Goal: Feedback & Contribution: Contribute content

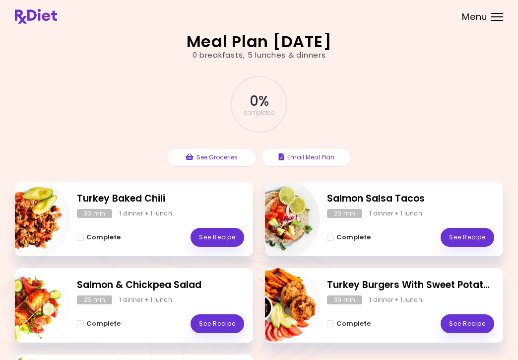
click at [494, 17] on div "Menu" at bounding box center [497, 17] width 12 height 8
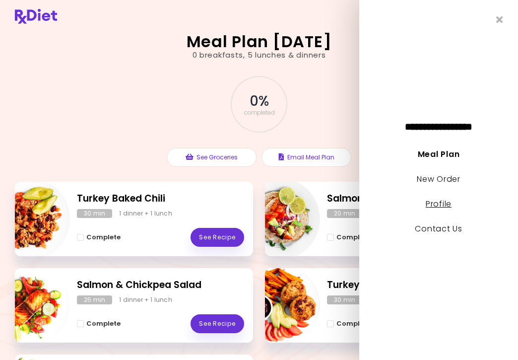
click at [437, 206] on link "Profile" at bounding box center [439, 203] width 26 height 11
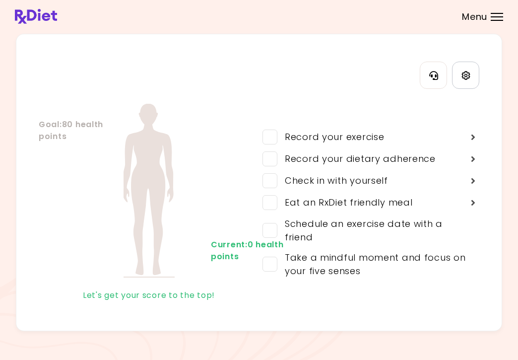
click at [467, 77] on icon "Settings" at bounding box center [465, 75] width 9 height 9
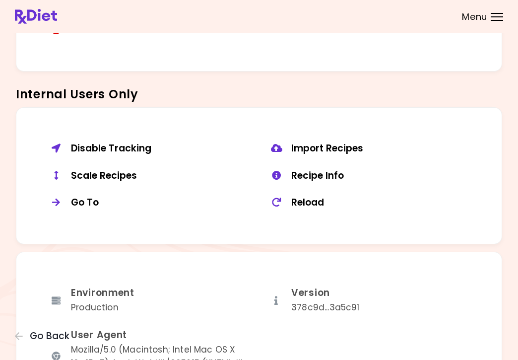
scroll to position [685, 0]
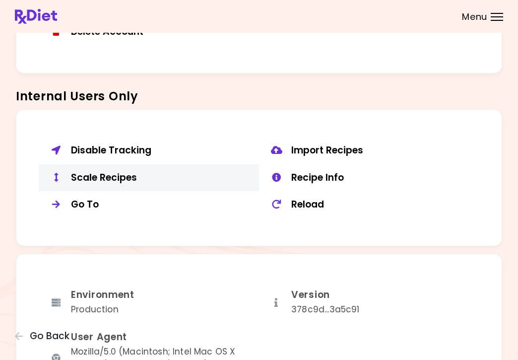
click at [120, 172] on div "Scale Recipes" at bounding box center [161, 178] width 181 height 12
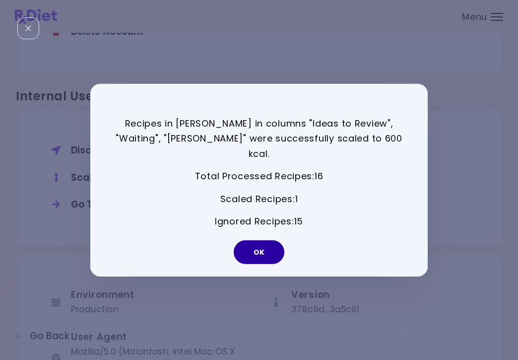
click at [251, 247] on button "OK" at bounding box center [259, 252] width 51 height 24
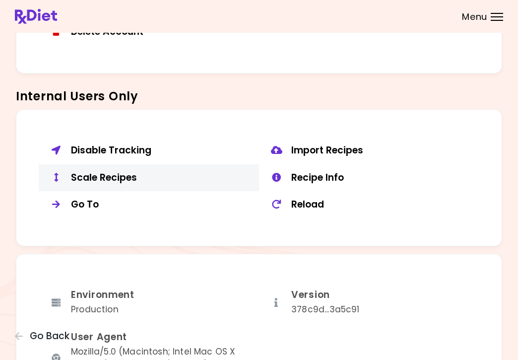
click at [124, 174] on div "Scale Recipes" at bounding box center [161, 178] width 181 height 12
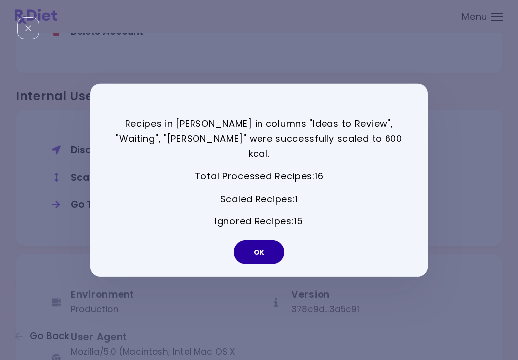
click at [265, 245] on button "OK" at bounding box center [259, 252] width 51 height 24
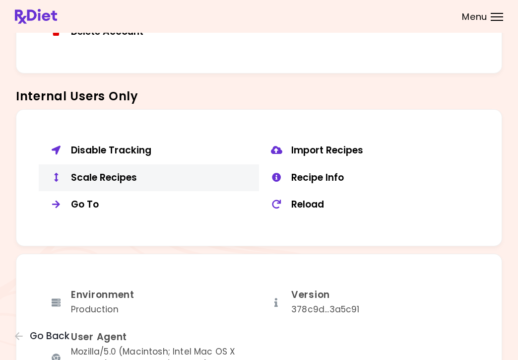
click at [108, 173] on div "Scale Recipes" at bounding box center [161, 178] width 181 height 12
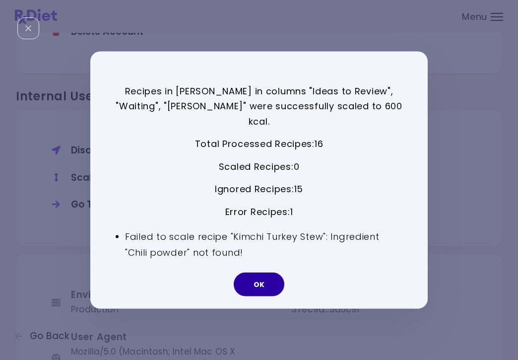
click at [271, 278] on button "OK" at bounding box center [259, 284] width 51 height 24
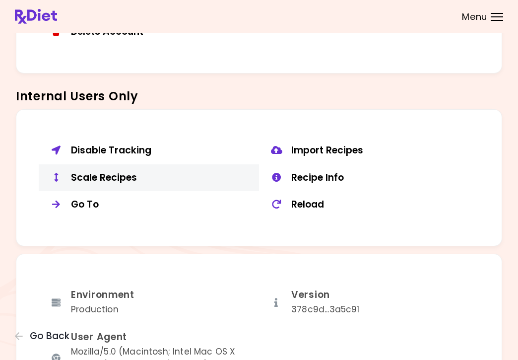
click at [132, 177] on div "Scale Recipes" at bounding box center [161, 178] width 181 height 12
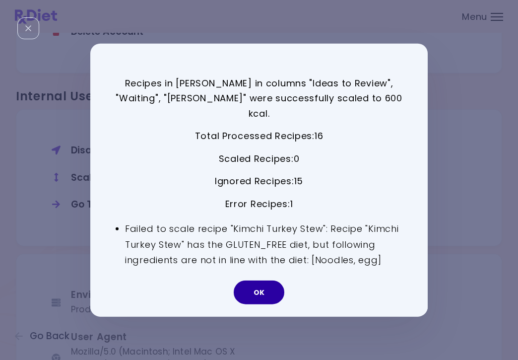
click at [270, 283] on button "OK" at bounding box center [259, 292] width 51 height 24
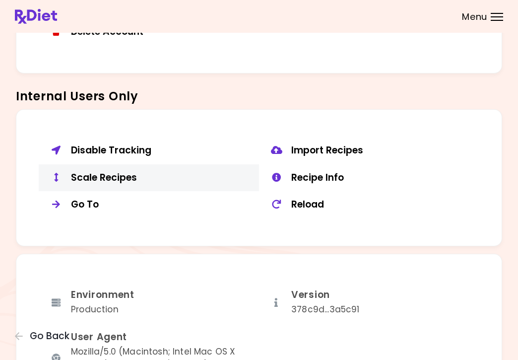
click at [104, 173] on div "Scale Recipes" at bounding box center [161, 178] width 181 height 12
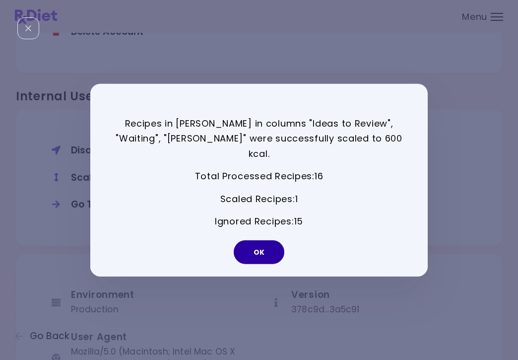
click at [258, 250] on button "OK" at bounding box center [259, 252] width 51 height 24
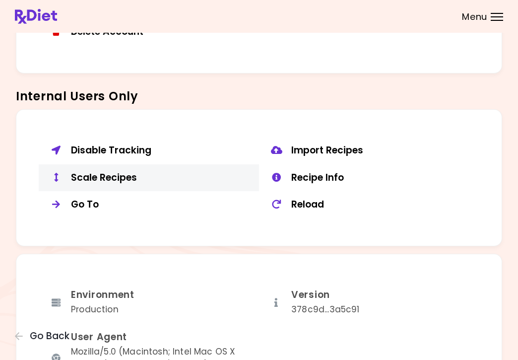
click at [130, 172] on div "Scale Recipes" at bounding box center [161, 178] width 181 height 12
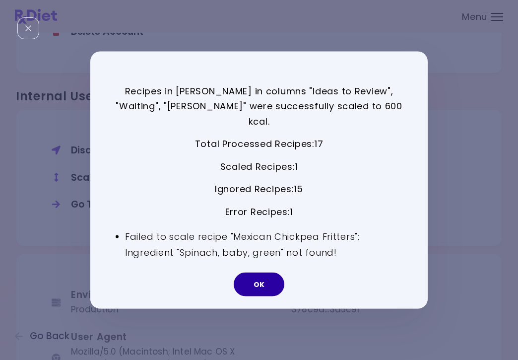
click at [258, 281] on button "OK" at bounding box center [259, 284] width 51 height 24
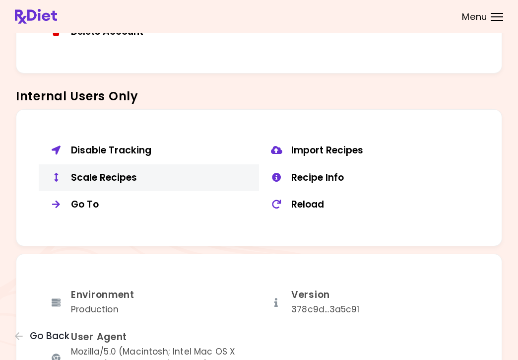
click at [108, 175] on div "Scale Recipes" at bounding box center [161, 178] width 181 height 12
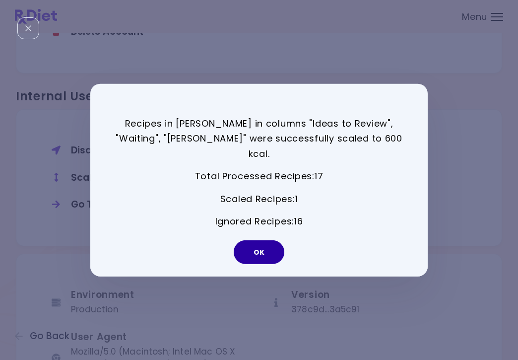
click at [266, 243] on button "OK" at bounding box center [259, 252] width 51 height 24
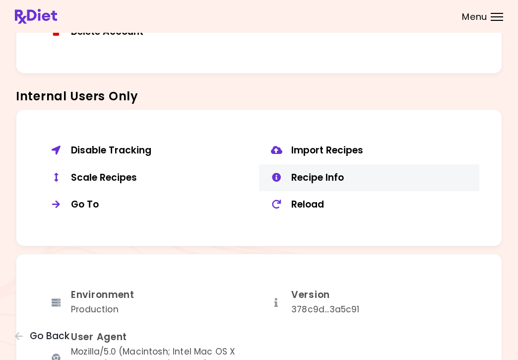
click at [335, 172] on div "Recipe Info" at bounding box center [381, 178] width 181 height 12
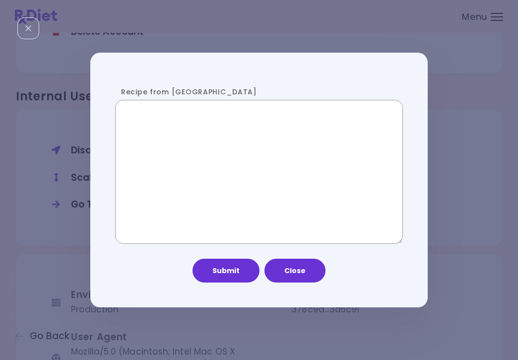
click at [245, 170] on textarea "Recipe from [GEOGRAPHIC_DATA]" at bounding box center [259, 172] width 288 height 144
paste textarea "**********"
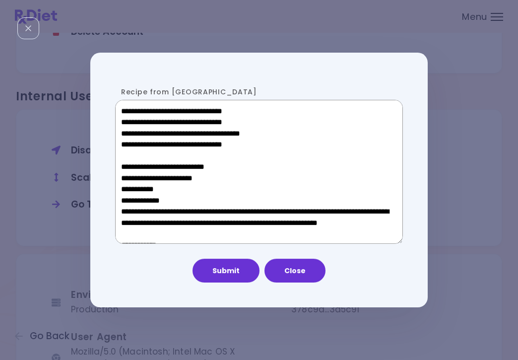
scroll to position [686, 0]
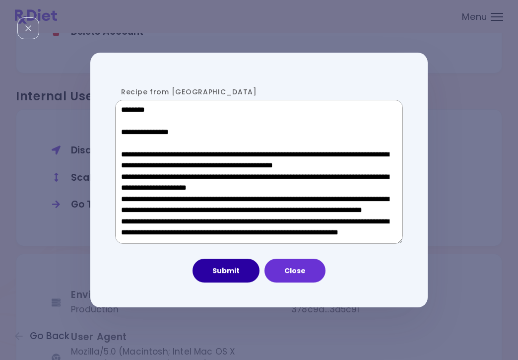
type textarea "**********"
click at [232, 278] on button "Submit" at bounding box center [225, 270] width 67 height 24
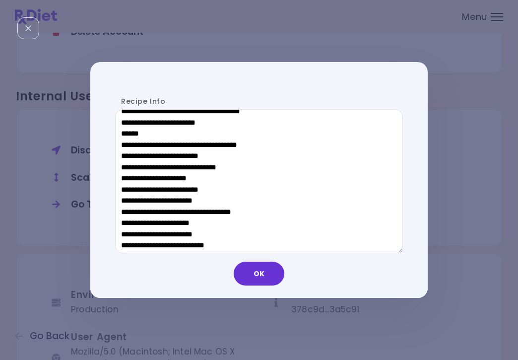
scroll to position [498, 0]
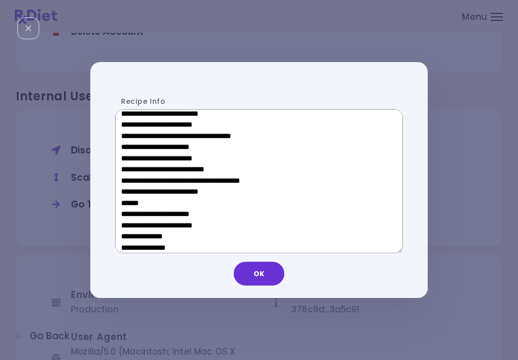
drag, startPoint x: 197, startPoint y: 202, endPoint x: 128, endPoint y: 200, distance: 69.0
click at [128, 200] on textarea "Recipe Info" at bounding box center [259, 181] width 288 height 144
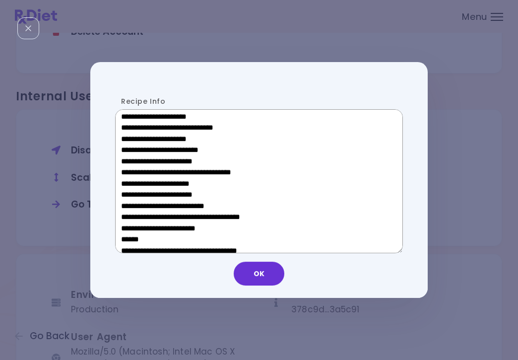
scroll to position [305, 0]
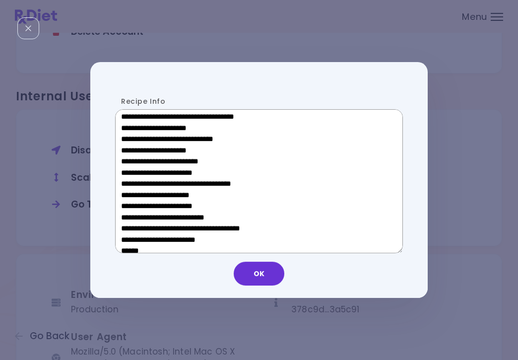
drag, startPoint x: 196, startPoint y: 194, endPoint x: 136, endPoint y: 196, distance: 60.0
click at [136, 196] on textarea "Recipe Info" at bounding box center [259, 181] width 288 height 144
click at [262, 271] on button "OK" at bounding box center [259, 273] width 51 height 24
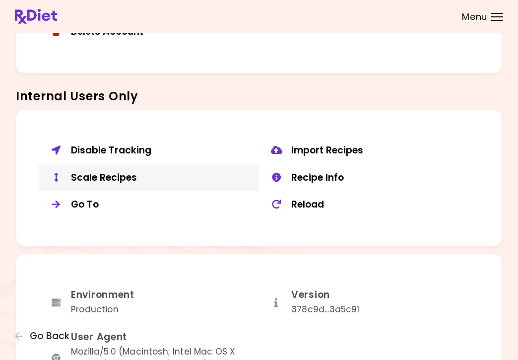
click at [101, 174] on div "Scale Recipes" at bounding box center [161, 178] width 181 height 12
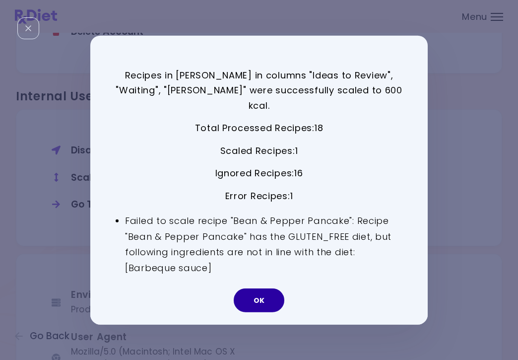
click at [272, 292] on button "OK" at bounding box center [259, 300] width 51 height 24
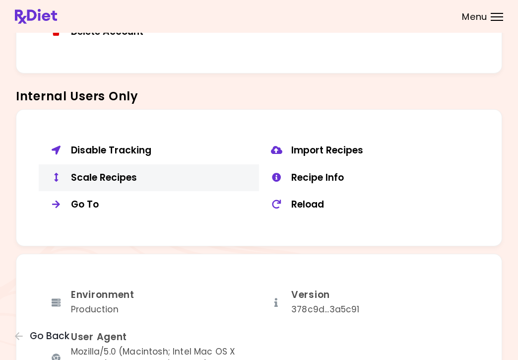
click at [123, 174] on div "Scale Recipes" at bounding box center [161, 178] width 181 height 12
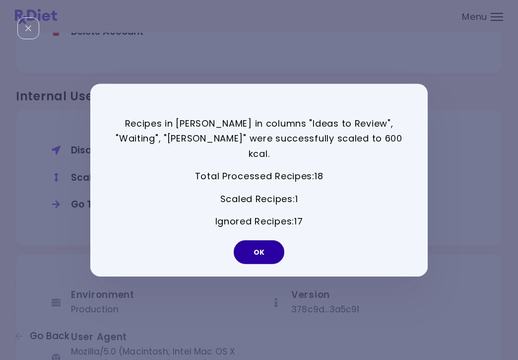
click at [258, 247] on button "OK" at bounding box center [259, 252] width 51 height 24
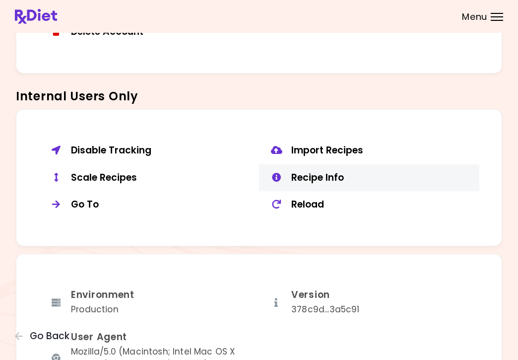
click at [339, 172] on div "Recipe Info" at bounding box center [381, 178] width 181 height 12
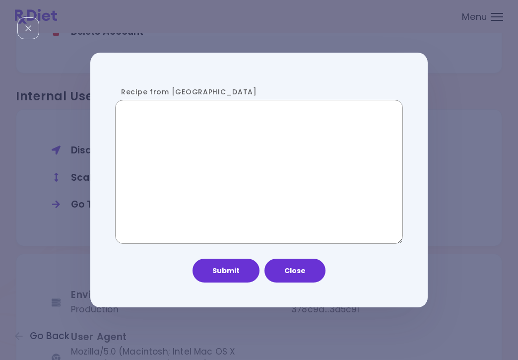
click at [190, 152] on textarea "Recipe from [GEOGRAPHIC_DATA]" at bounding box center [259, 172] width 288 height 144
paste textarea "**********"
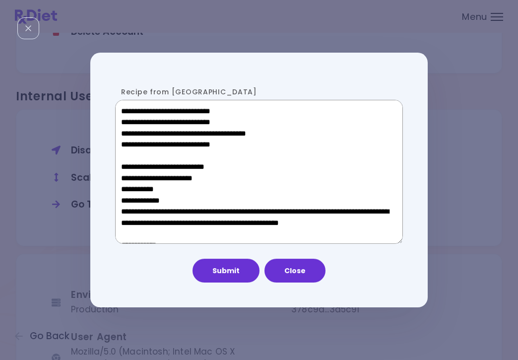
scroll to position [664, 0]
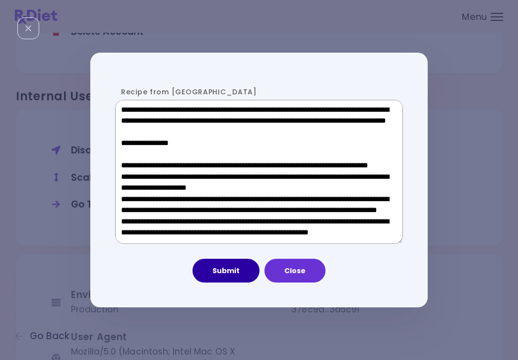
type textarea "**********"
click at [218, 280] on button "Submit" at bounding box center [225, 270] width 67 height 24
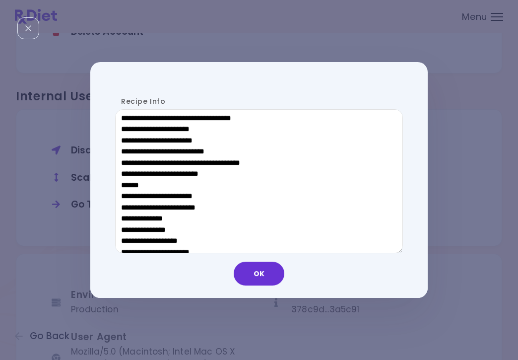
scroll to position [519, 0]
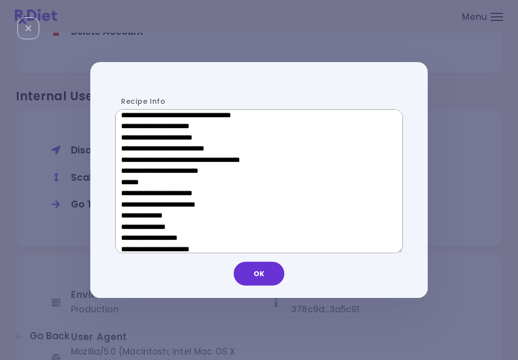
click at [270, 221] on textarea "Recipe Info" at bounding box center [259, 181] width 288 height 144
drag, startPoint x: 194, startPoint y: 181, endPoint x: 128, endPoint y: 179, distance: 66.0
click at [128, 179] on textarea "Recipe Info" at bounding box center [259, 181] width 288 height 144
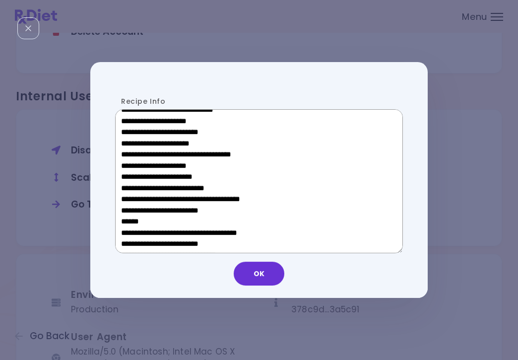
scroll to position [291, 0]
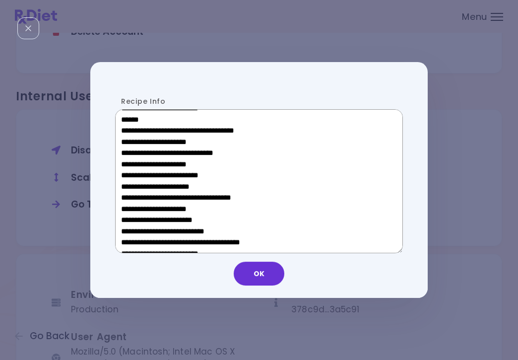
drag, startPoint x: 198, startPoint y: 212, endPoint x: 136, endPoint y: 211, distance: 62.0
click at [136, 211] on textarea "Recipe Info" at bounding box center [259, 181] width 288 height 144
click at [255, 272] on button "OK" at bounding box center [259, 273] width 51 height 24
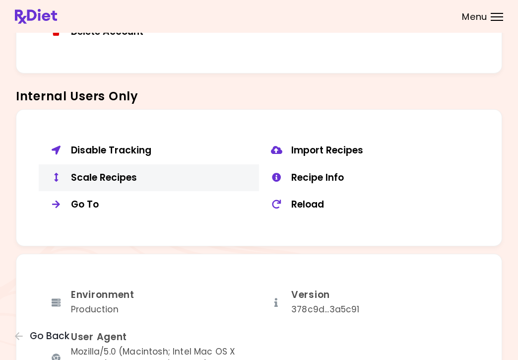
click at [96, 173] on div "Scale Recipes" at bounding box center [161, 178] width 181 height 12
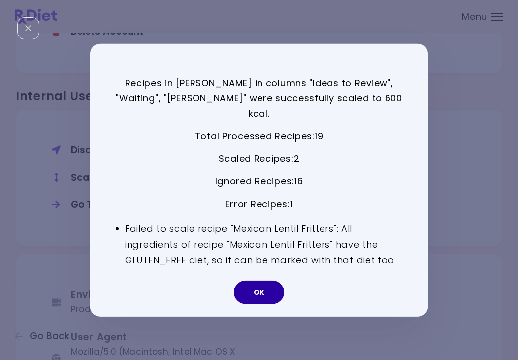
click at [264, 287] on button "OK" at bounding box center [259, 292] width 51 height 24
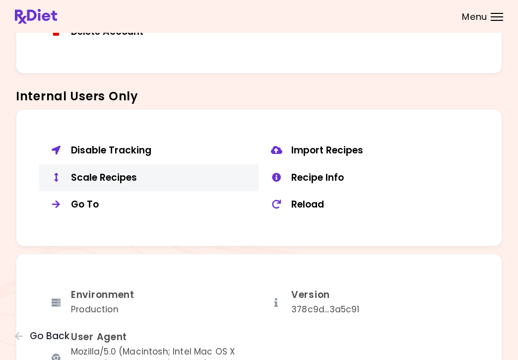
click at [117, 172] on div "Scale Recipes" at bounding box center [161, 178] width 181 height 12
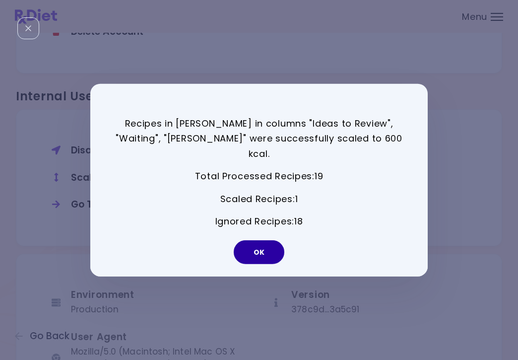
click at [264, 241] on button "OK" at bounding box center [259, 252] width 51 height 24
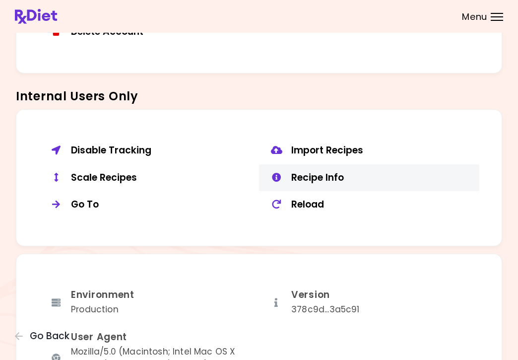
click at [318, 173] on div "Recipe Info" at bounding box center [381, 178] width 181 height 12
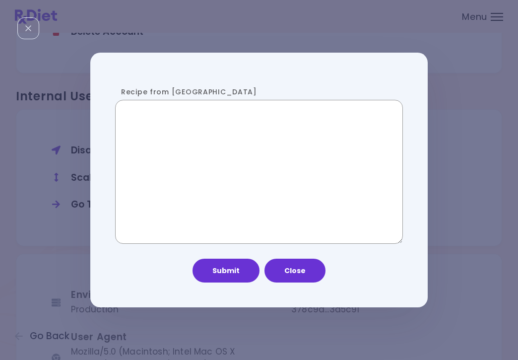
click at [275, 166] on textarea "Recipe from [GEOGRAPHIC_DATA]" at bounding box center [259, 172] width 288 height 144
paste textarea "**********"
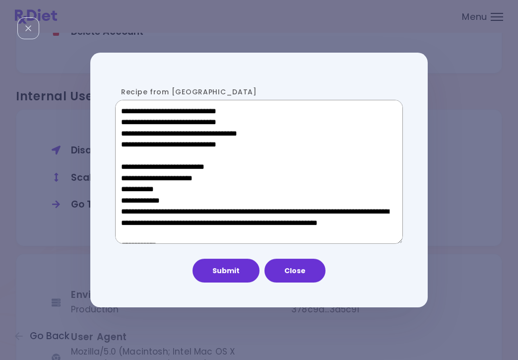
scroll to position [610, 0]
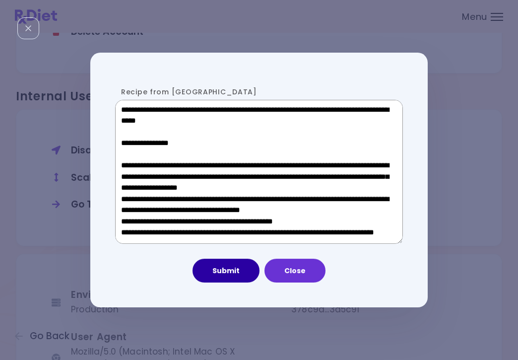
type textarea "**********"
click at [235, 279] on button "Submit" at bounding box center [225, 270] width 67 height 24
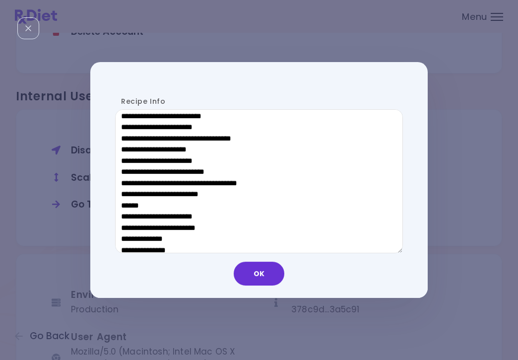
scroll to position [496, 0]
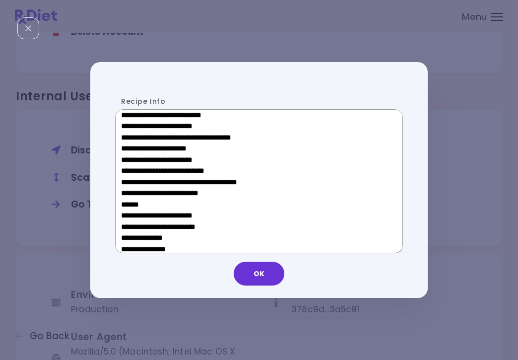
drag, startPoint x: 192, startPoint y: 199, endPoint x: 128, endPoint y: 200, distance: 63.5
click at [128, 200] on textarea "Recipe Info" at bounding box center [259, 181] width 288 height 144
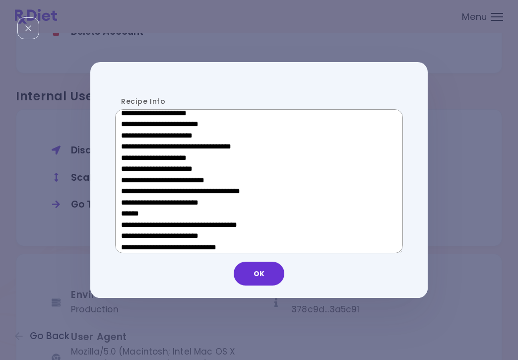
scroll to position [329, 0]
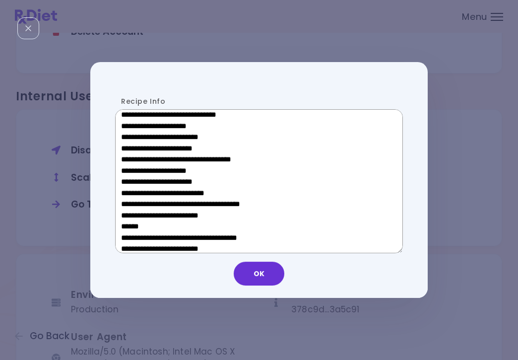
drag, startPoint x: 194, startPoint y: 171, endPoint x: 134, endPoint y: 172, distance: 60.0
click at [134, 172] on textarea "Recipe Info" at bounding box center [259, 181] width 288 height 144
click at [263, 274] on button "OK" at bounding box center [259, 273] width 51 height 24
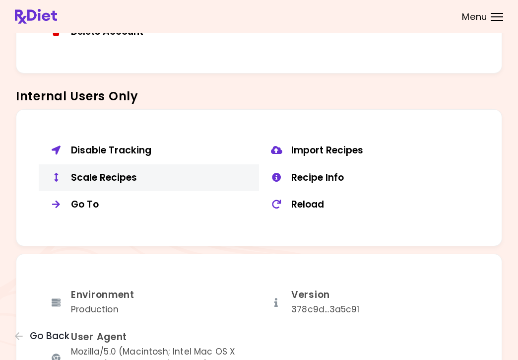
click at [108, 172] on div "Scale Recipes" at bounding box center [161, 178] width 181 height 12
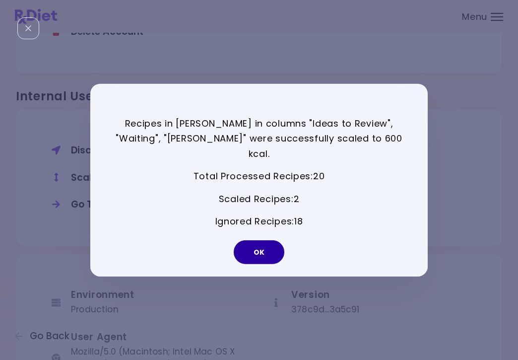
click at [262, 240] on button "OK" at bounding box center [259, 252] width 51 height 24
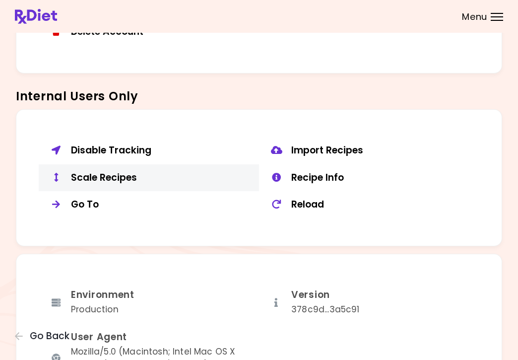
click at [123, 172] on div "Scale Recipes" at bounding box center [161, 178] width 181 height 12
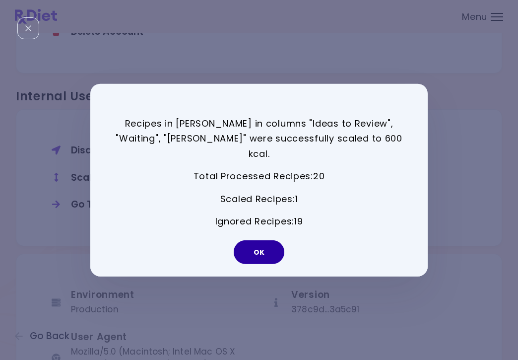
click at [266, 244] on button "OK" at bounding box center [259, 252] width 51 height 24
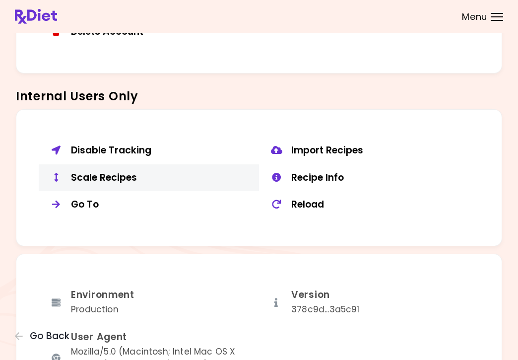
click at [93, 172] on div "Scale Recipes" at bounding box center [161, 178] width 181 height 12
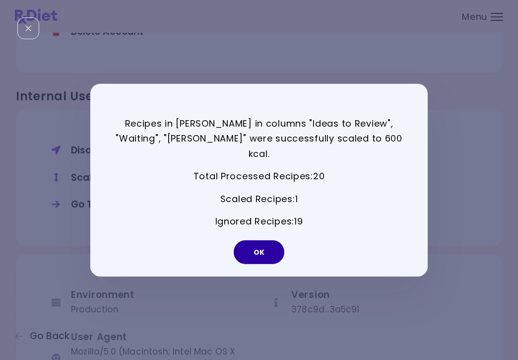
click at [252, 242] on button "OK" at bounding box center [259, 252] width 51 height 24
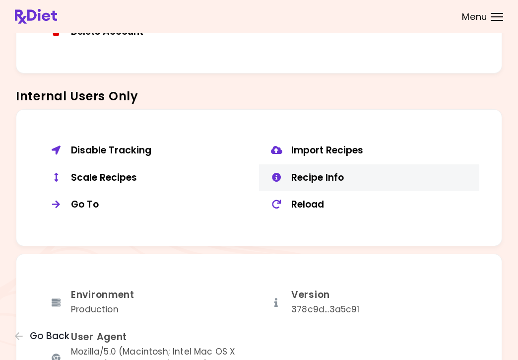
click at [317, 172] on div "Recipe Info" at bounding box center [381, 178] width 181 height 12
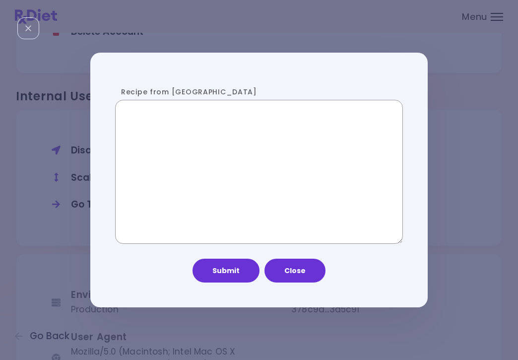
click at [196, 166] on textarea "Recipe from [GEOGRAPHIC_DATA]" at bounding box center [259, 172] width 288 height 144
paste textarea "**********"
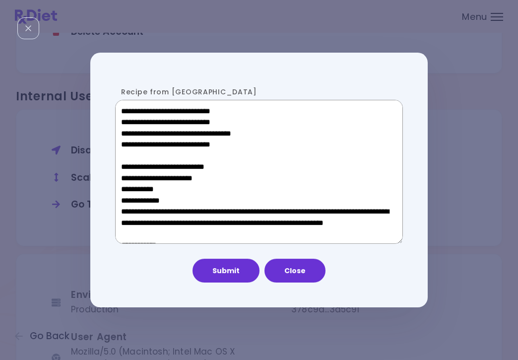
scroll to position [544, 0]
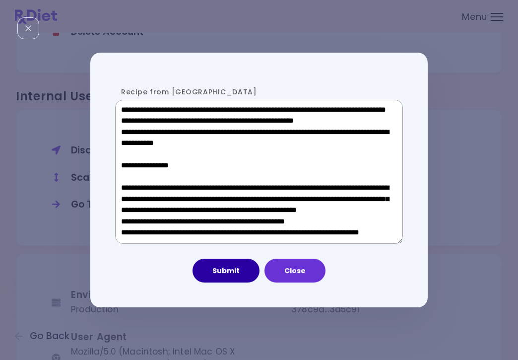
type textarea "**********"
click at [223, 279] on button "Submit" at bounding box center [225, 270] width 67 height 24
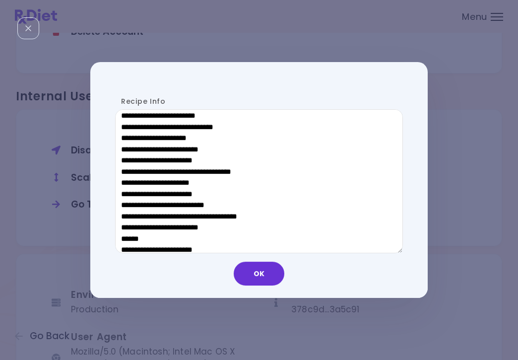
scroll to position [463, 0]
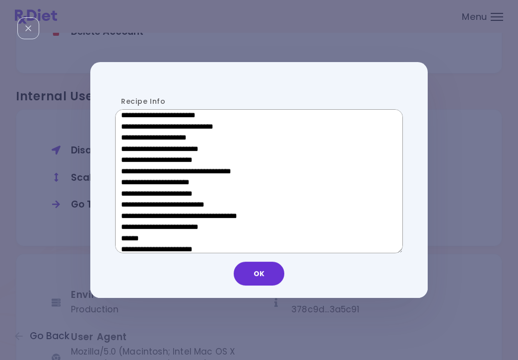
drag, startPoint x: 194, startPoint y: 233, endPoint x: 127, endPoint y: 234, distance: 67.5
click at [127, 234] on textarea "Recipe Info" at bounding box center [259, 181] width 288 height 144
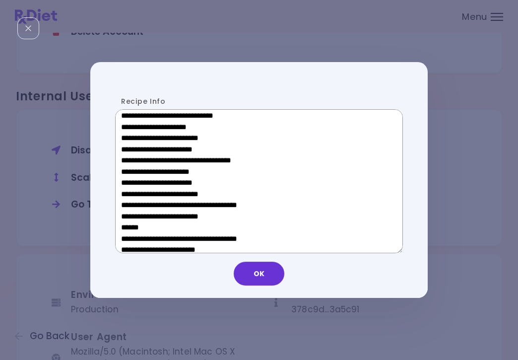
scroll to position [308, 0]
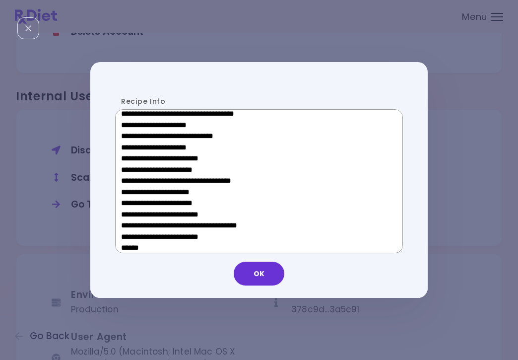
drag, startPoint x: 201, startPoint y: 193, endPoint x: 135, endPoint y: 193, distance: 66.5
click at [135, 193] on textarea "Recipe Info" at bounding box center [259, 181] width 288 height 144
click at [263, 280] on button "OK" at bounding box center [259, 273] width 51 height 24
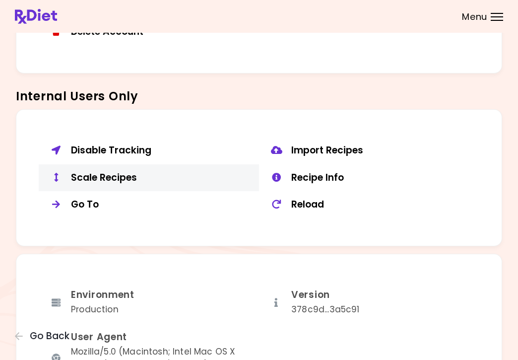
click at [126, 174] on div "Scale Recipes" at bounding box center [161, 178] width 181 height 12
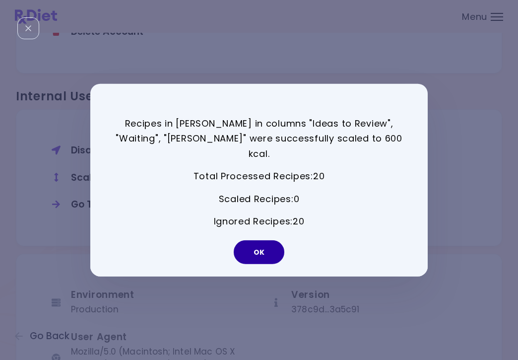
click at [264, 245] on button "OK" at bounding box center [259, 252] width 51 height 24
